Goal: Information Seeking & Learning: Understand process/instructions

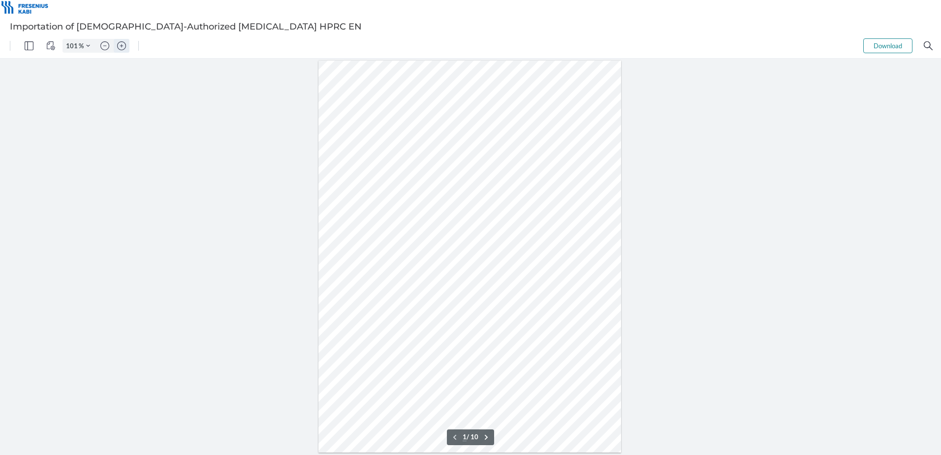
click at [121, 48] on img "Zoom in" at bounding box center [121, 45] width 9 height 9
type input "201"
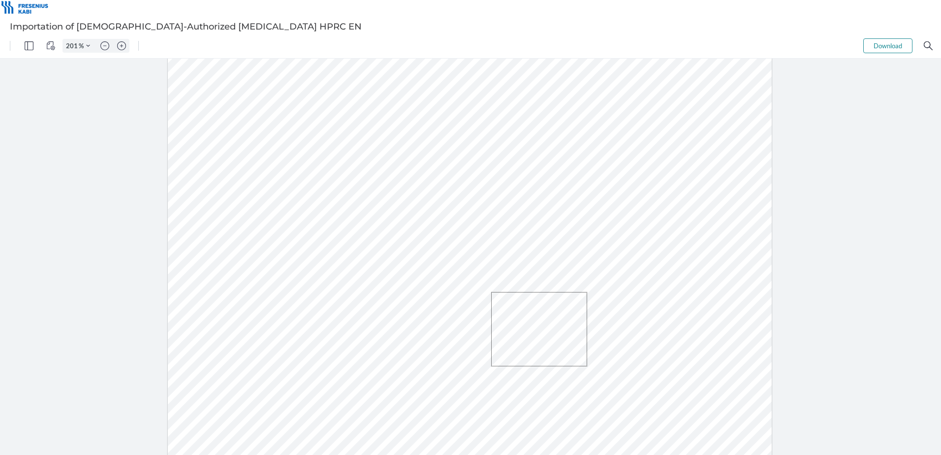
drag, startPoint x: 491, startPoint y: 292, endPoint x: 587, endPoint y: 366, distance: 121.3
click at [587, 366] on div at bounding box center [470, 373] width 604 height 782
drag, startPoint x: 492, startPoint y: 292, endPoint x: 585, endPoint y: 367, distance: 119.6
click at [585, 367] on div at bounding box center [470, 373] width 604 height 782
drag, startPoint x: 490, startPoint y: 195, endPoint x: 586, endPoint y: 284, distance: 130.9
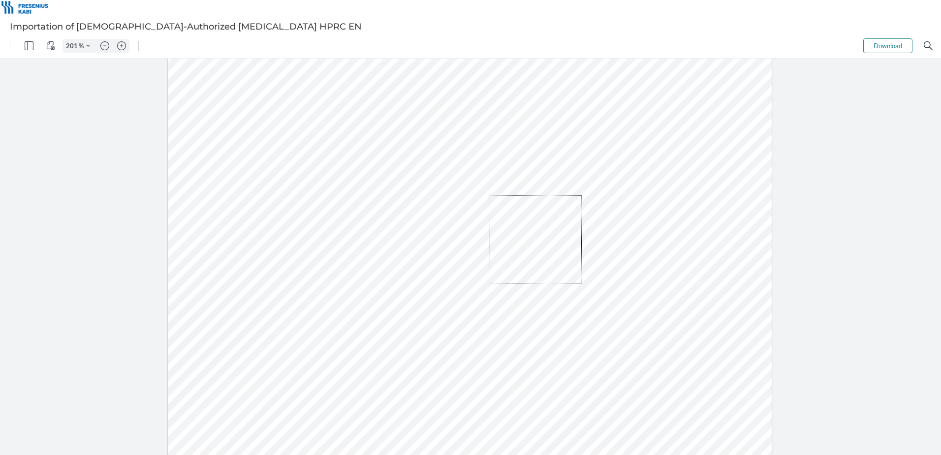
click at [586, 284] on div at bounding box center [470, 373] width 604 height 782
drag, startPoint x: 488, startPoint y: 296, endPoint x: 578, endPoint y: 356, distance: 108.5
click at [578, 356] on div at bounding box center [470, 373] width 604 height 782
type input "9"
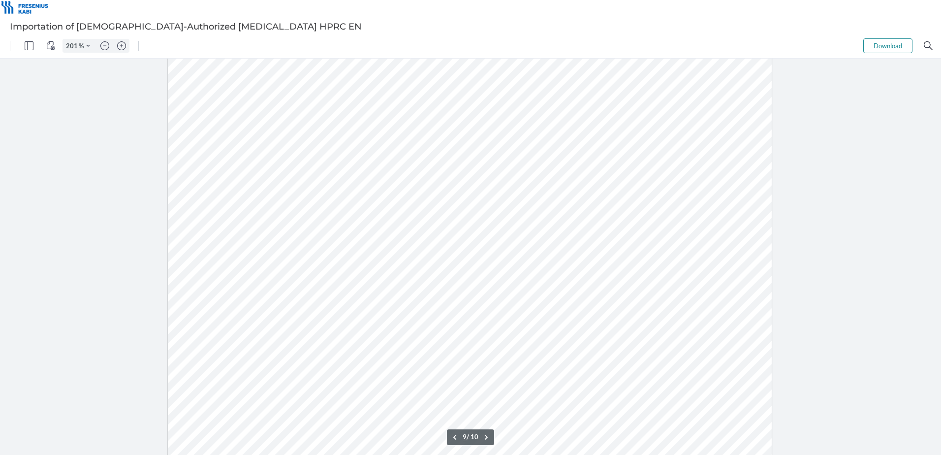
scroll to position [6265, 0]
click at [122, 46] on img "Zoom in" at bounding box center [121, 45] width 9 height 9
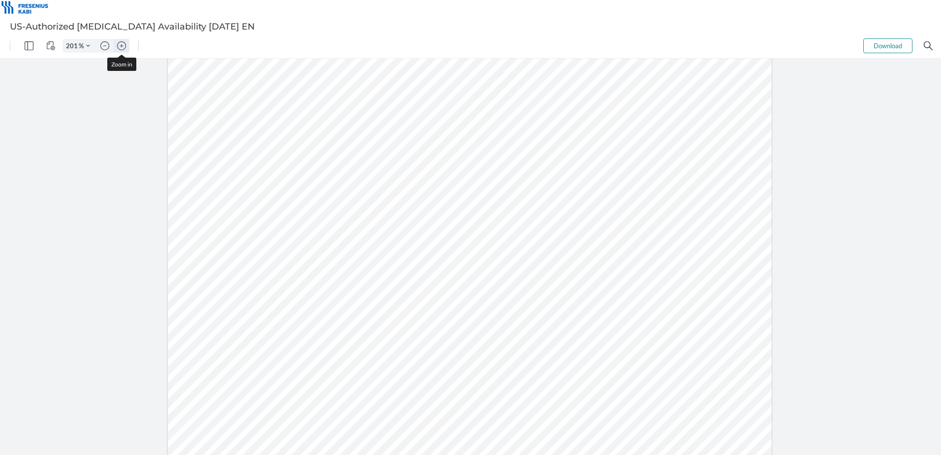
type input "251"
